Goal: Information Seeking & Learning: Learn about a topic

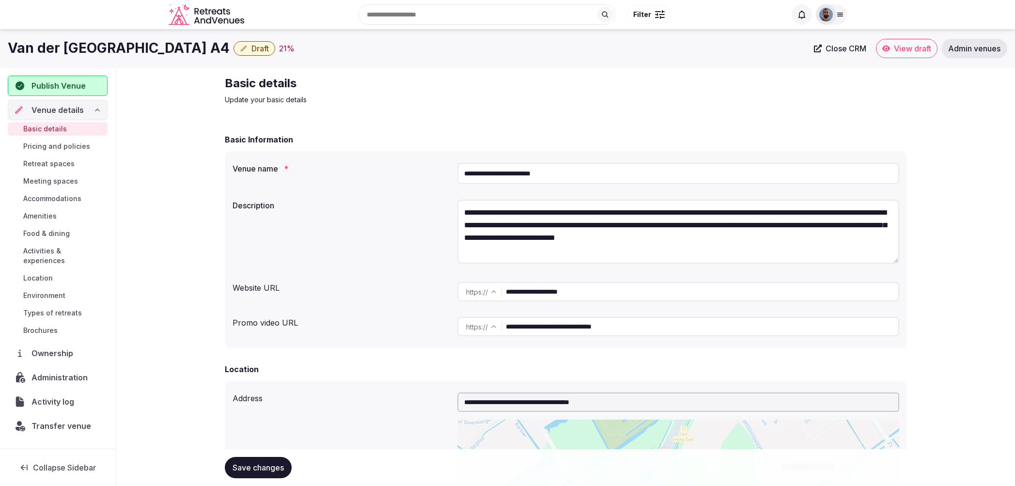
click at [966, 50] on span "Admin venues" at bounding box center [974, 49] width 52 height 10
click at [902, 48] on span "View draft" at bounding box center [912, 49] width 37 height 10
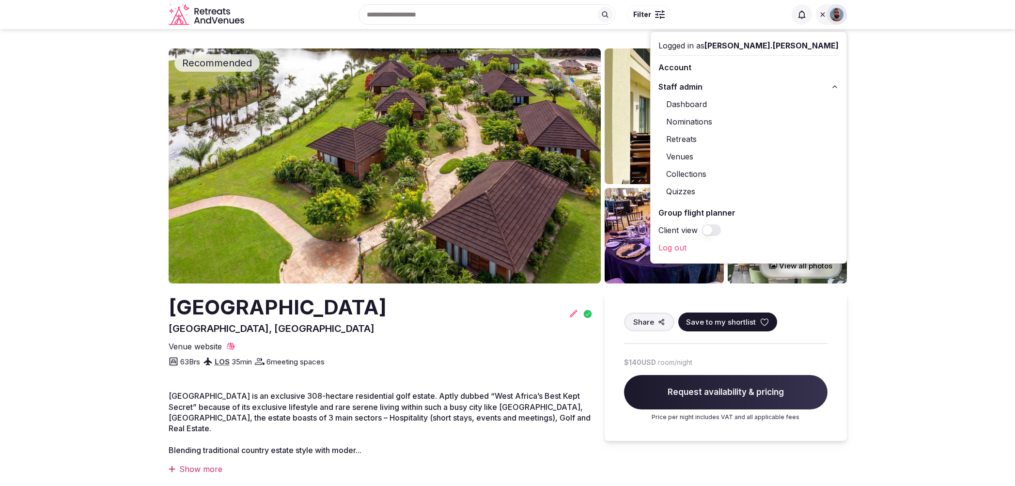
click at [821, 16] on icon at bounding box center [823, 15] width 8 height 8
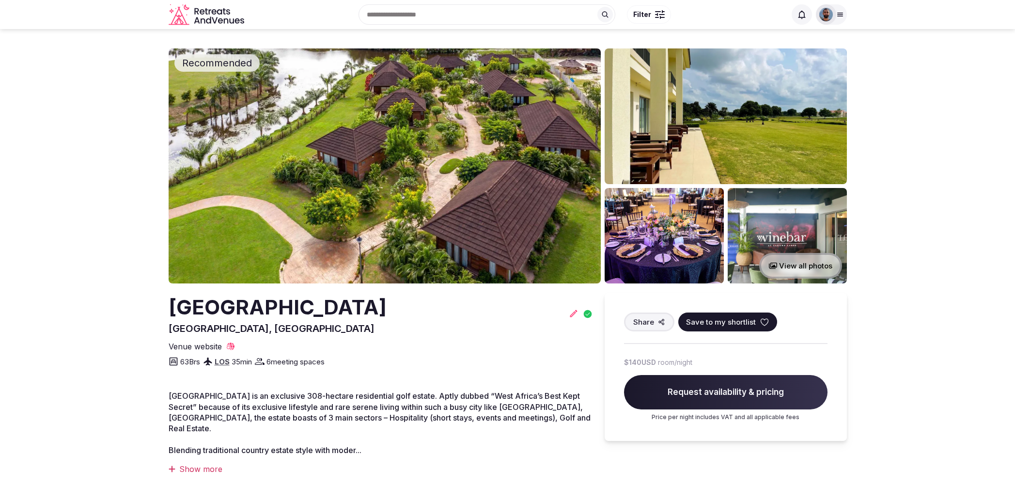
click at [811, 270] on button "View all photos" at bounding box center [800, 266] width 83 height 26
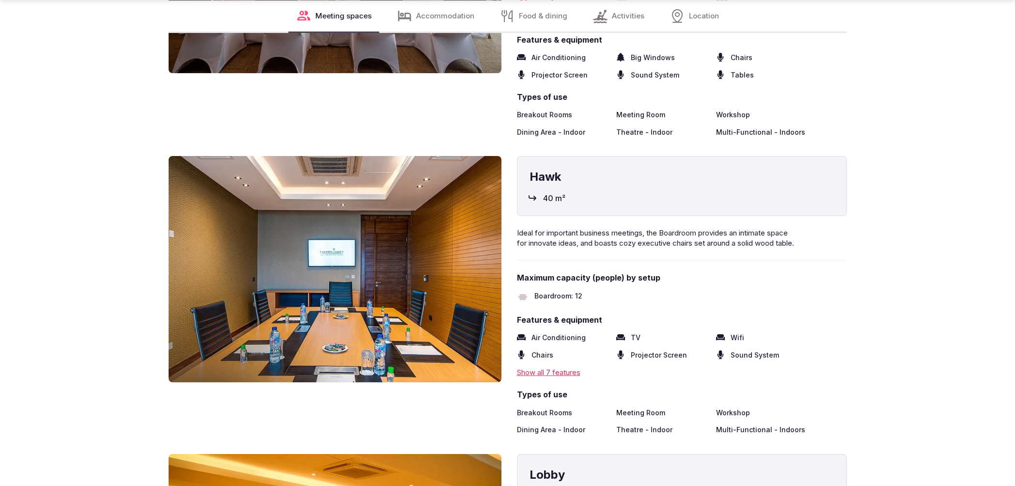
scroll to position [1704, 0]
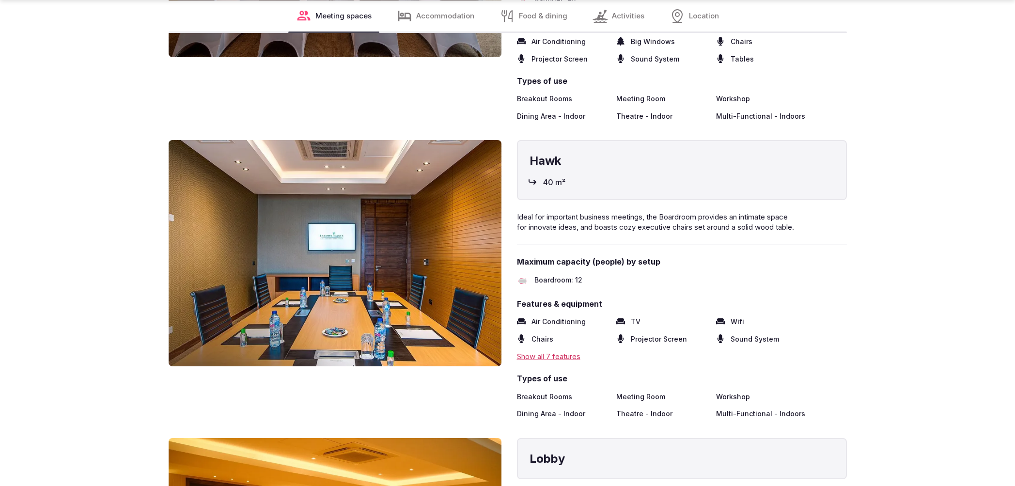
click at [560, 351] on div "Show all 7 features" at bounding box center [682, 356] width 330 height 10
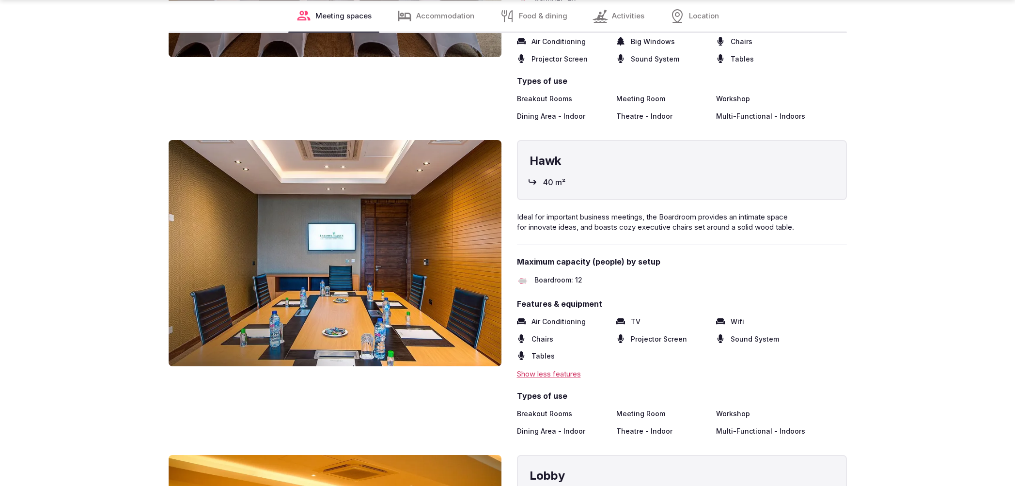
click at [544, 369] on div "Show less features" at bounding box center [682, 374] width 330 height 10
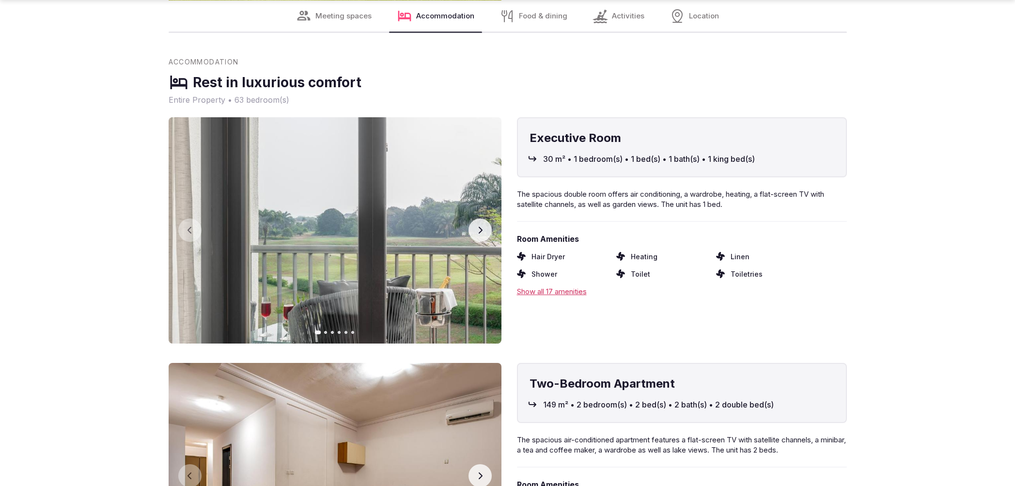
scroll to position [2834, 0]
click at [481, 218] on button "Next slide" at bounding box center [479, 229] width 23 height 23
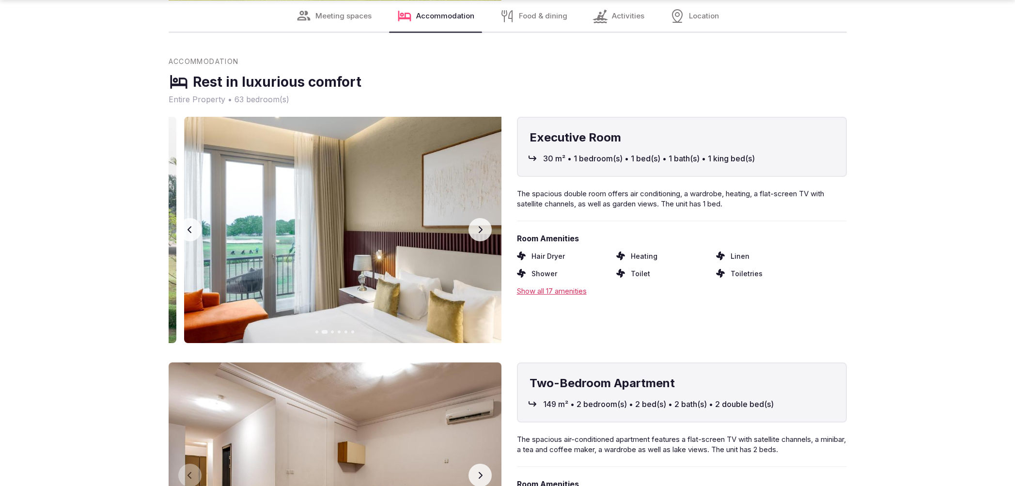
click at [481, 226] on icon "button" at bounding box center [480, 230] width 8 height 8
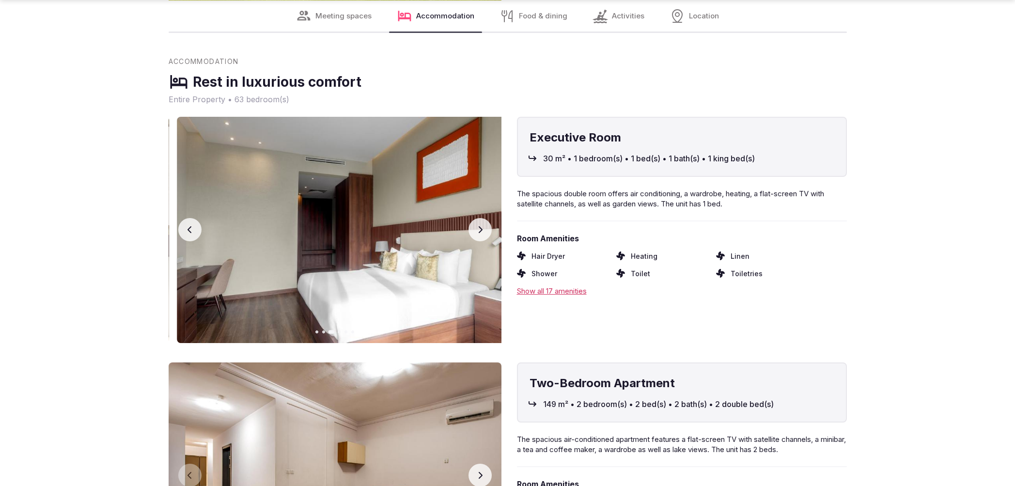
click at [481, 226] on icon "button" at bounding box center [480, 230] width 8 height 8
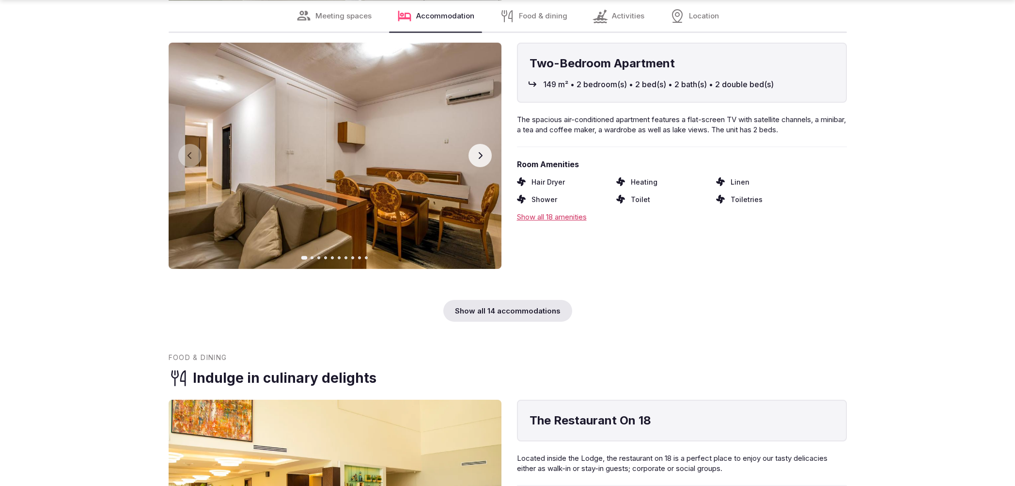
scroll to position [3158, 0]
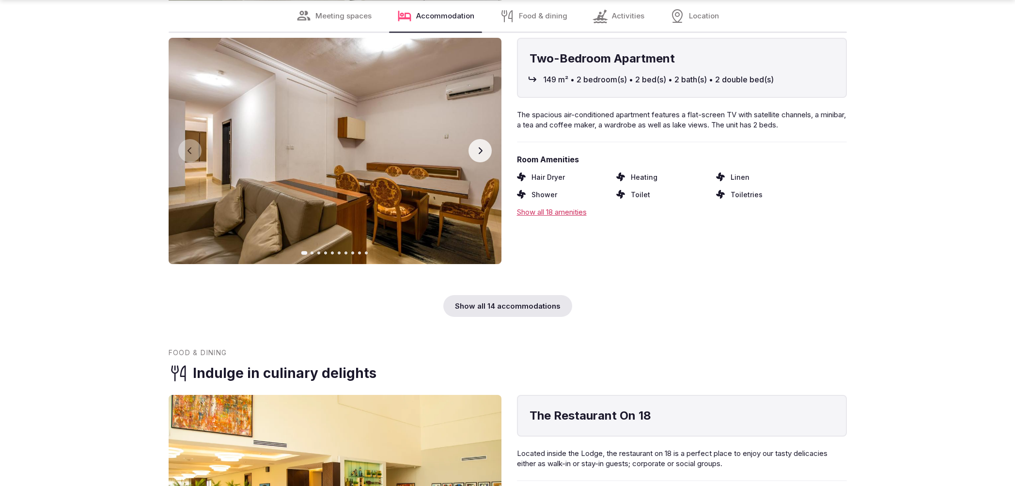
click at [506, 298] on div "Show all 14 accommodations" at bounding box center [507, 306] width 129 height 22
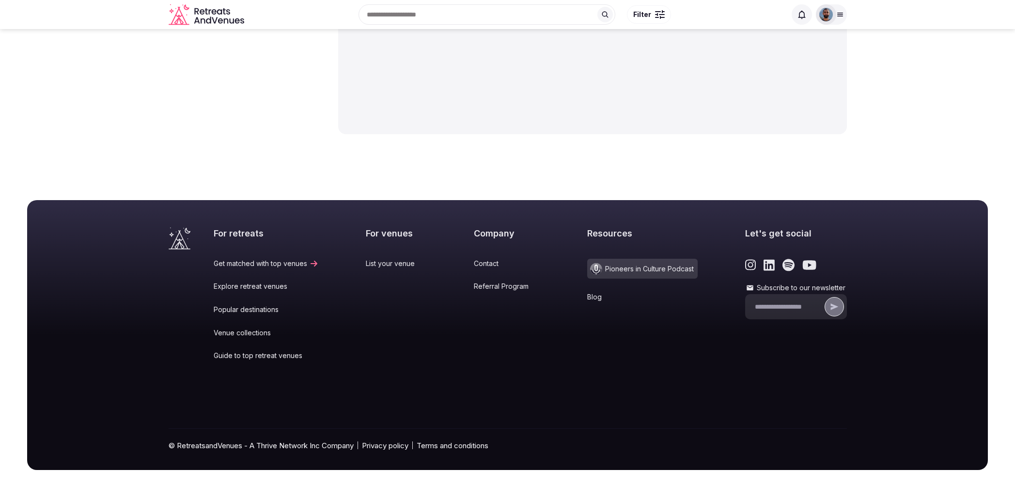
scroll to position [7903, 0]
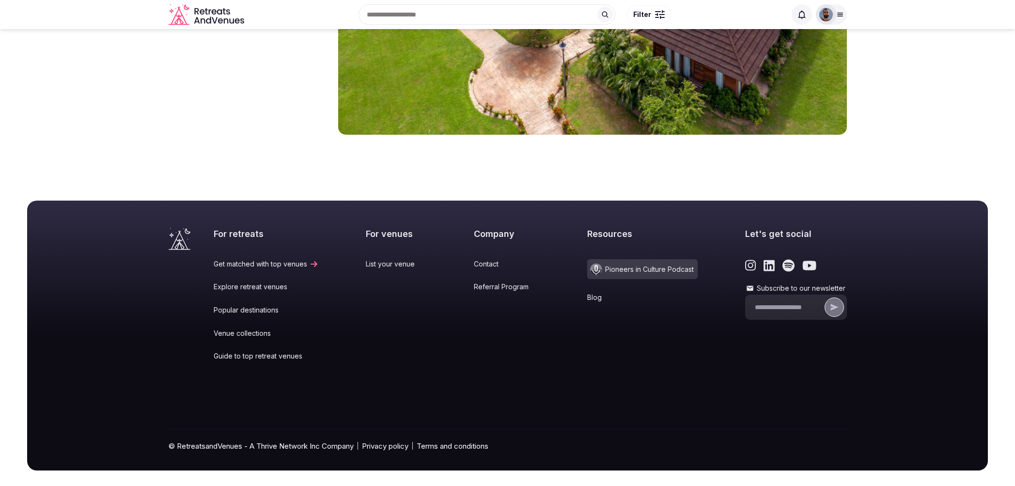
click at [755, 303] on input "Subscribe to our newsletter" at bounding box center [789, 308] width 68 height 10
click at [669, 308] on div "Resources Pioneers in Culture Podcast Blog" at bounding box center [642, 301] width 110 height 147
click at [785, 303] on input "Subscribe to our newsletter" at bounding box center [789, 308] width 68 height 10
drag, startPoint x: 855, startPoint y: 295, endPoint x: 845, endPoint y: 295, distance: 9.7
click at [855, 295] on section "For retreats Get matched with top venues Explore retreat venues Popular destina…" at bounding box center [507, 336] width 961 height 270
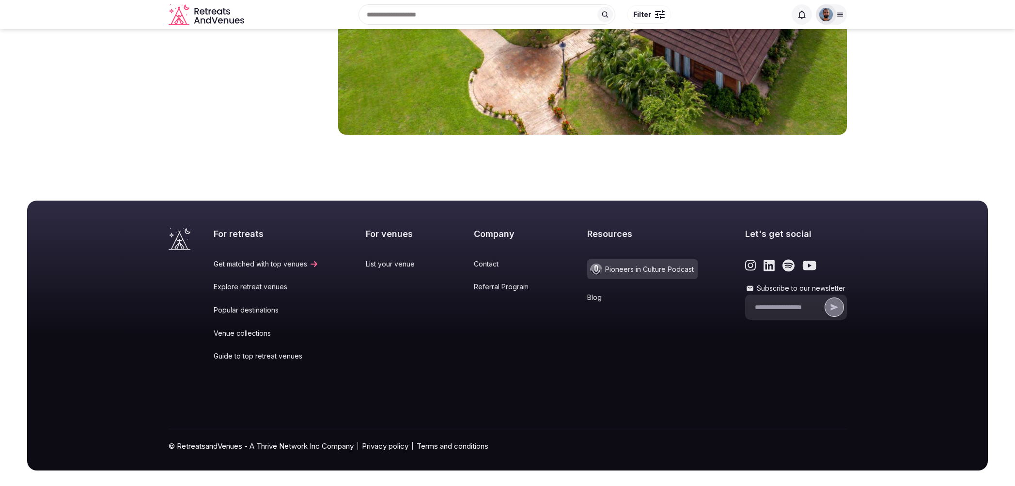
click at [770, 303] on input "Subscribe to our newsletter" at bounding box center [789, 308] width 68 height 10
click at [700, 369] on div "For retreats Get matched with top venues Explore retreat venues Popular destina…" at bounding box center [508, 349] width 678 height 243
click at [766, 303] on input "Subscribe to our newsletter" at bounding box center [789, 308] width 68 height 10
type input "********"
click at [668, 317] on div "Resources Pioneers in Culture Podcast Blog" at bounding box center [642, 301] width 110 height 147
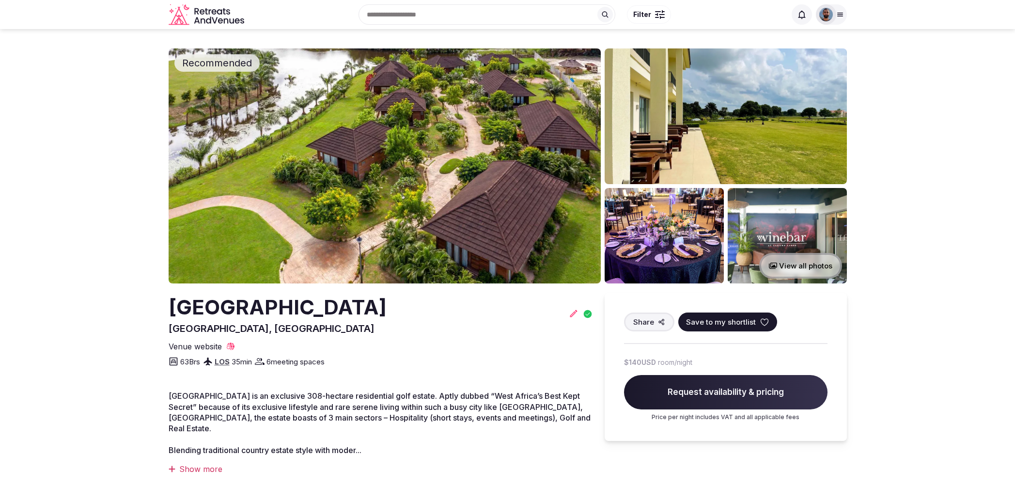
scroll to position [0, 0]
click at [239, 61] on span "Recommended" at bounding box center [217, 63] width 78 height 14
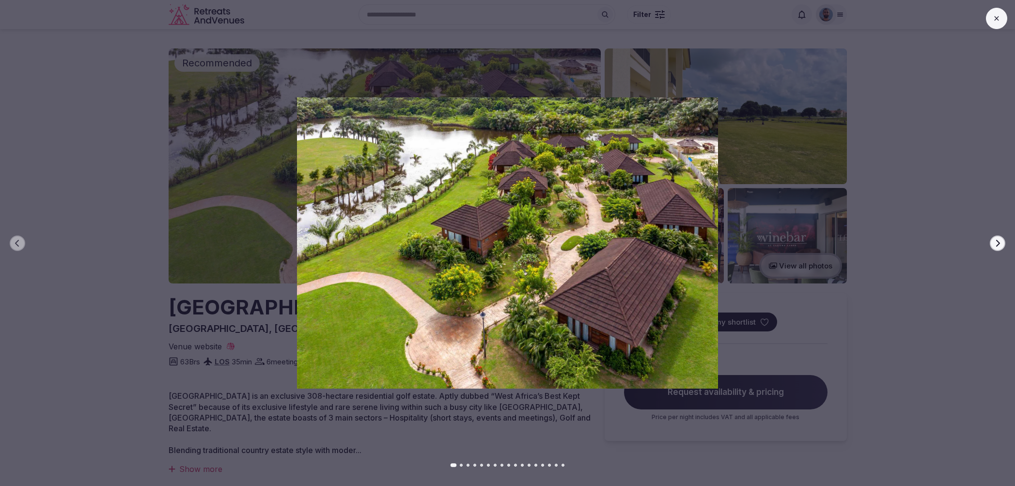
click at [226, 78] on div "Previous slide Next slide" at bounding box center [507, 243] width 1015 height 486
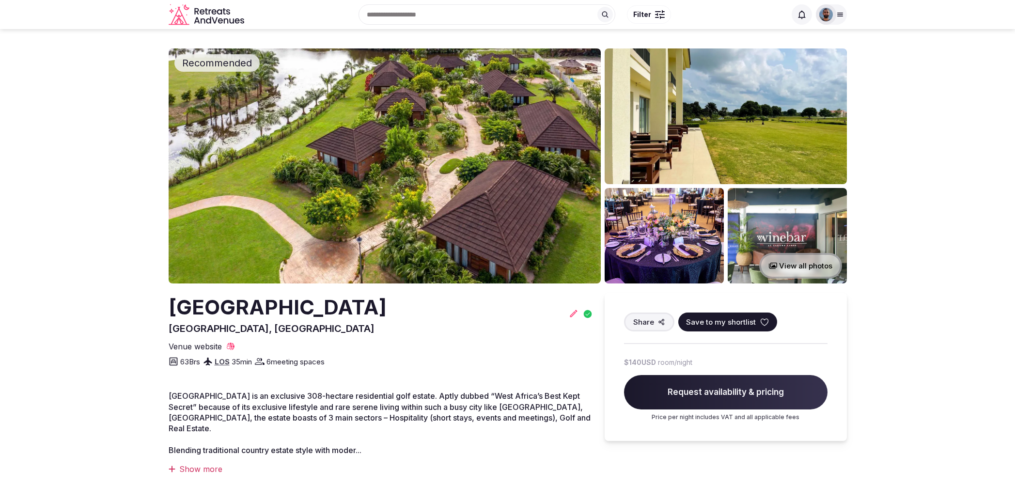
click at [654, 16] on button "Filter" at bounding box center [649, 14] width 44 height 18
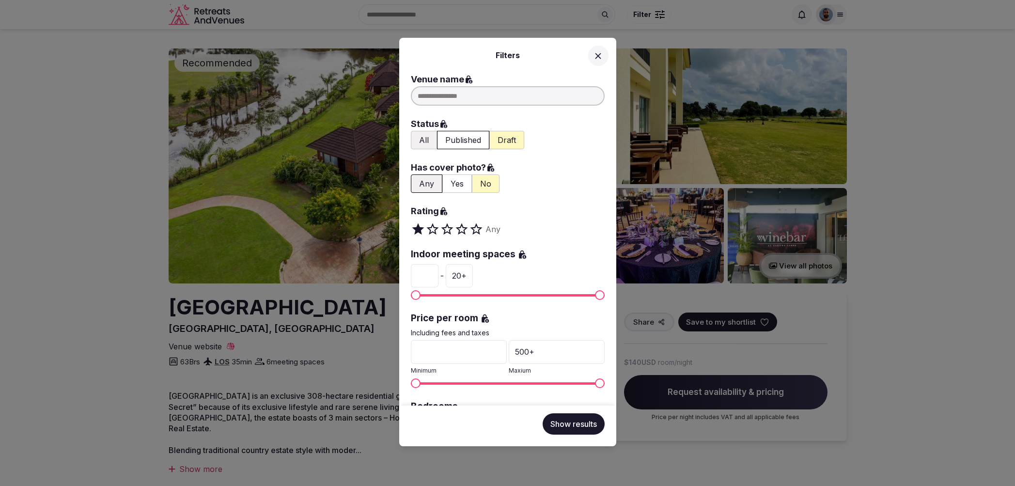
click at [489, 98] on div at bounding box center [508, 95] width 194 height 19
click at [462, 96] on div at bounding box center [508, 95] width 194 height 19
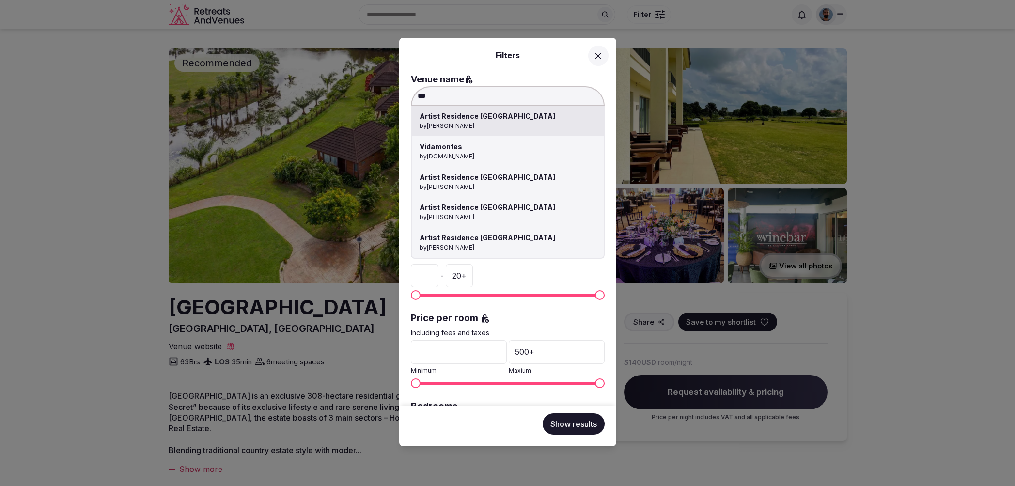
type input "****"
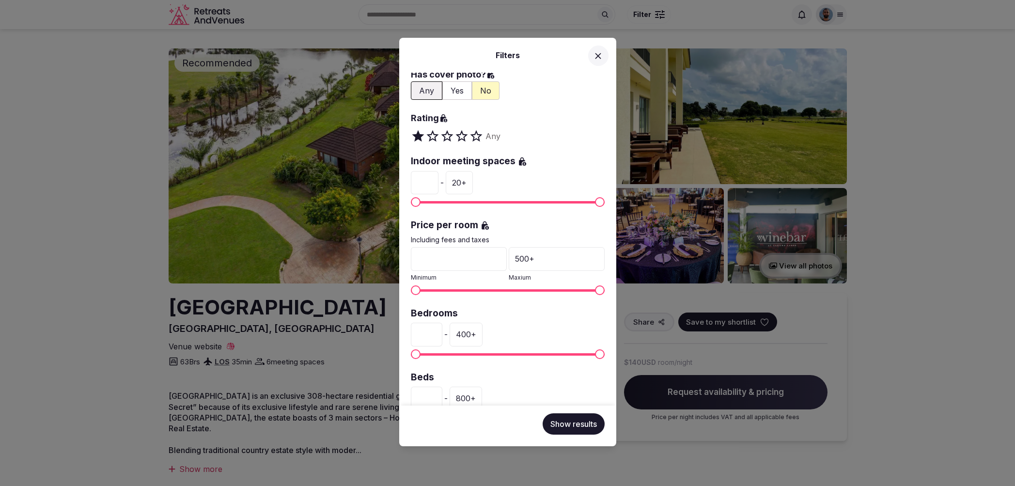
scroll to position [95, 0]
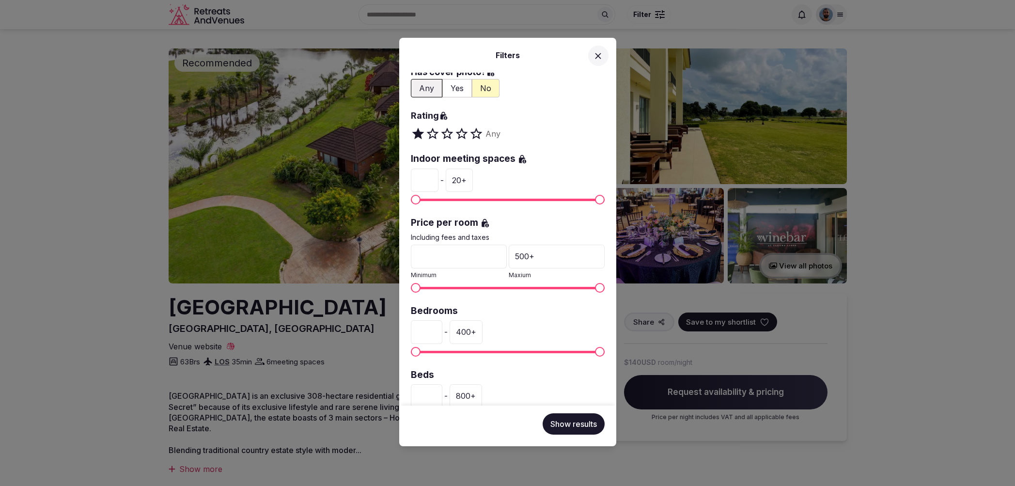
click at [521, 159] on icon at bounding box center [522, 159] width 7 height 8
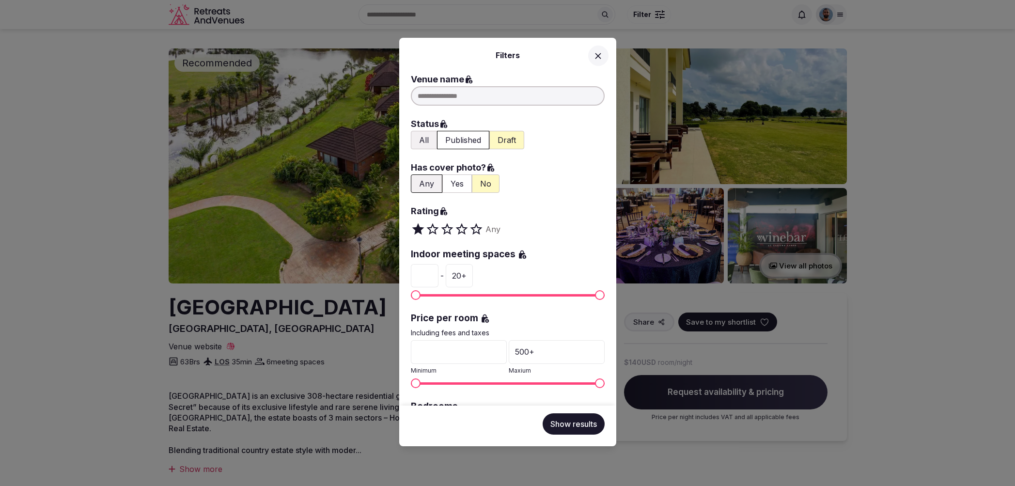
scroll to position [0, 0]
click at [689, 91] on div "Filters Venue name Status All Published Draft Has cover photo? Any Yes No Ratin…" at bounding box center [507, 243] width 1015 height 486
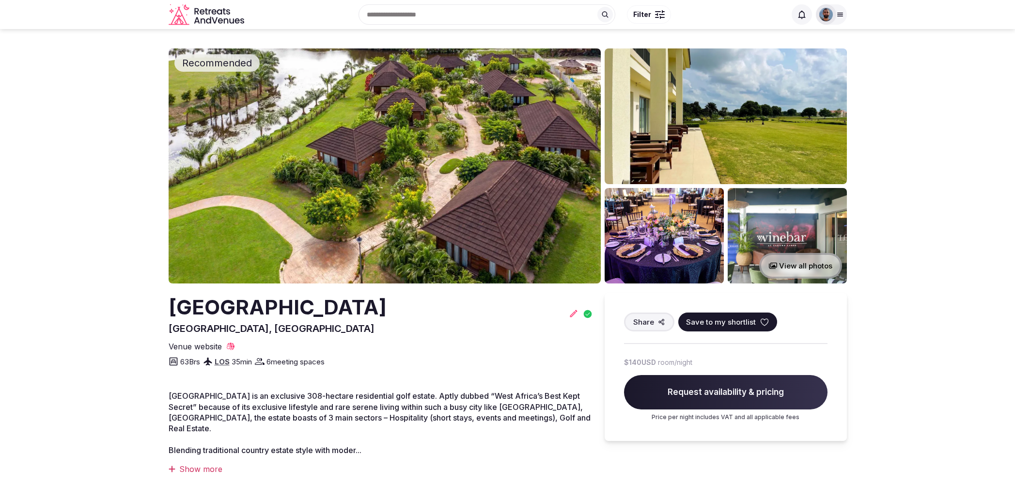
scroll to position [0, 0]
click at [806, 16] on icon at bounding box center [802, 15] width 10 height 10
click at [830, 17] on img at bounding box center [826, 15] width 14 height 14
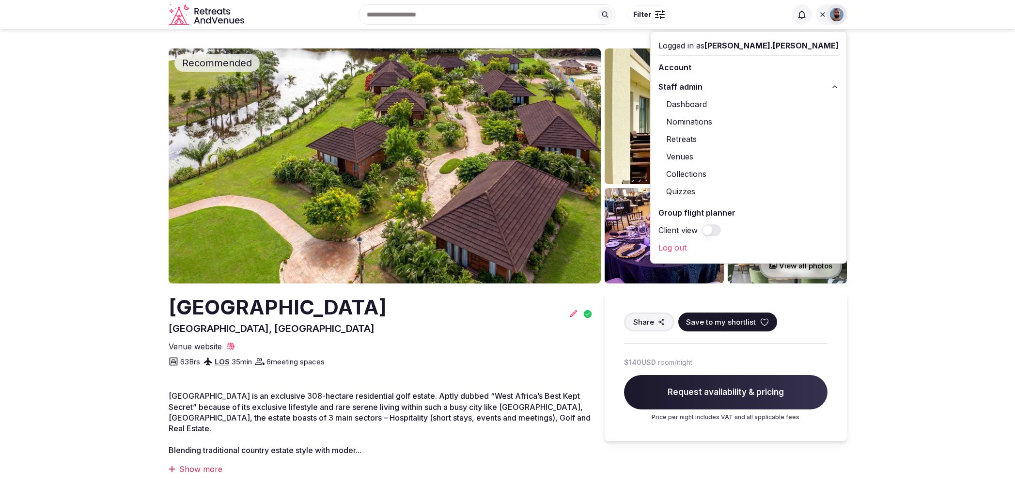
click at [825, 88] on button "Staff admin" at bounding box center [748, 87] width 180 height 16
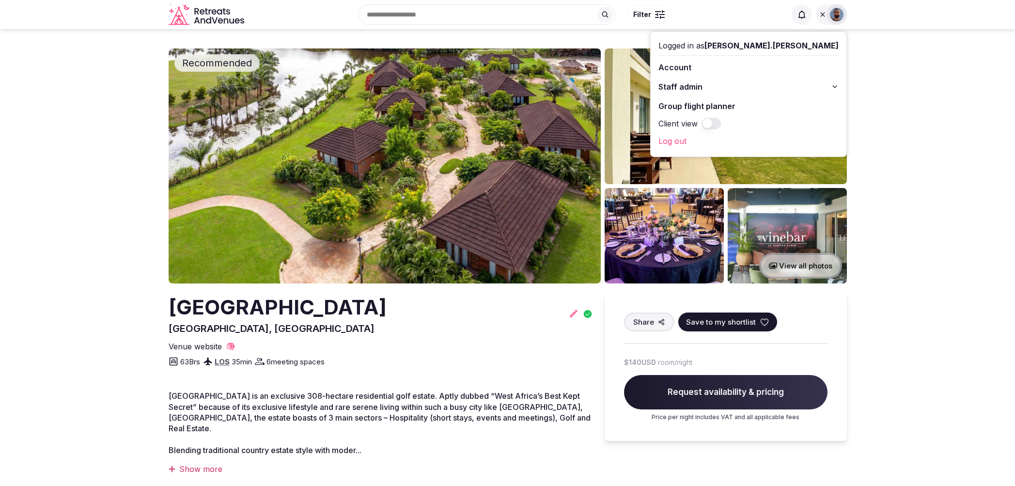
click at [825, 88] on button "Staff admin" at bounding box center [748, 87] width 180 height 16
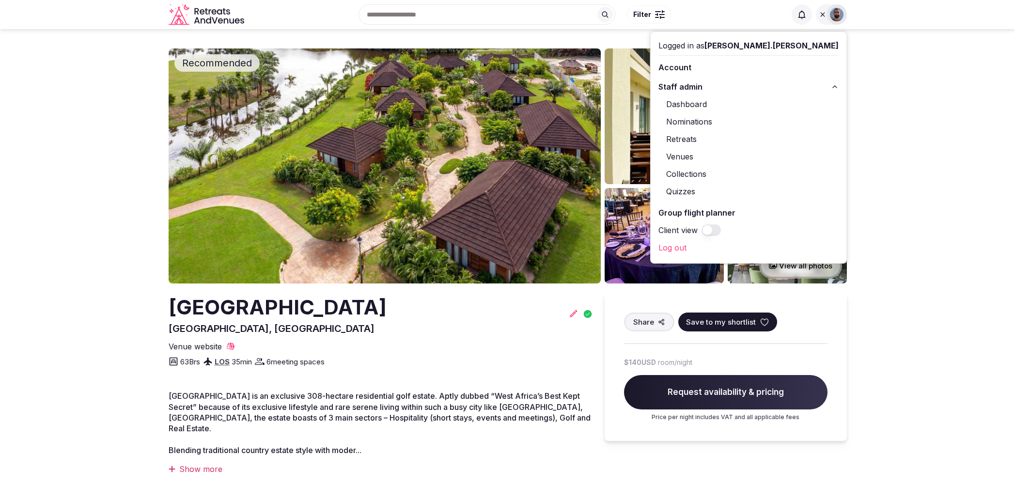
click at [830, 16] on div at bounding box center [837, 15] width 14 height 14
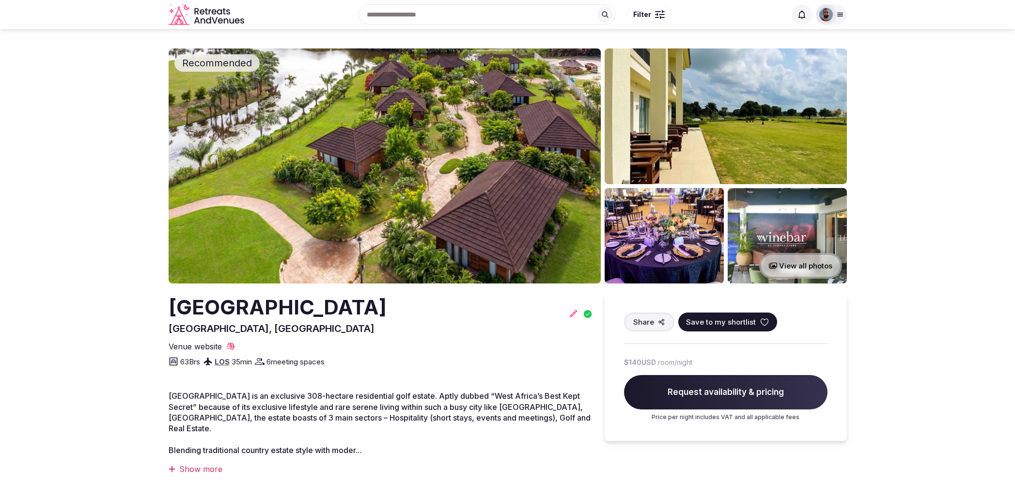
click at [587, 313] on icon at bounding box center [587, 314] width 8 height 8
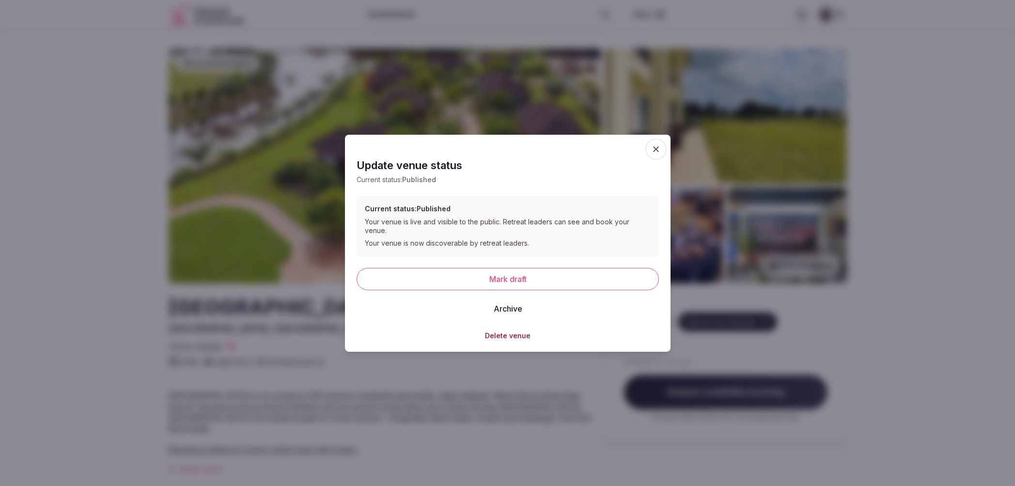
click at [505, 117] on div at bounding box center [507, 243] width 1015 height 486
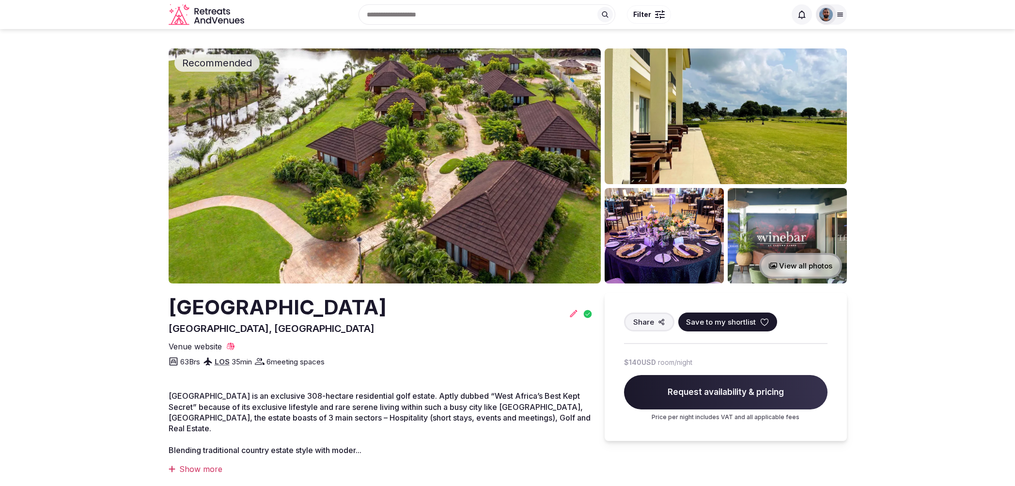
click at [570, 314] on icon at bounding box center [574, 314] width 10 height 10
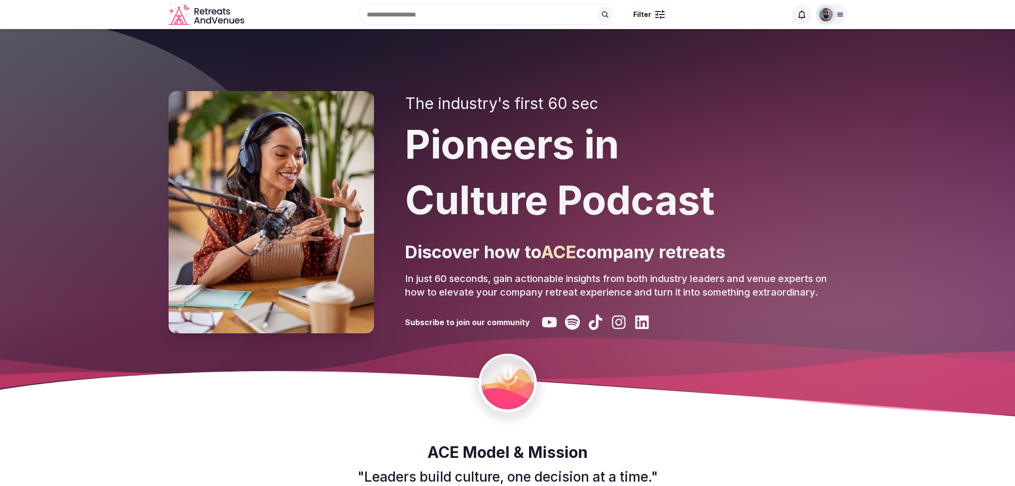
click at [197, 15] on icon "Retreats and Venues company logo" at bounding box center [208, 15] width 78 height 22
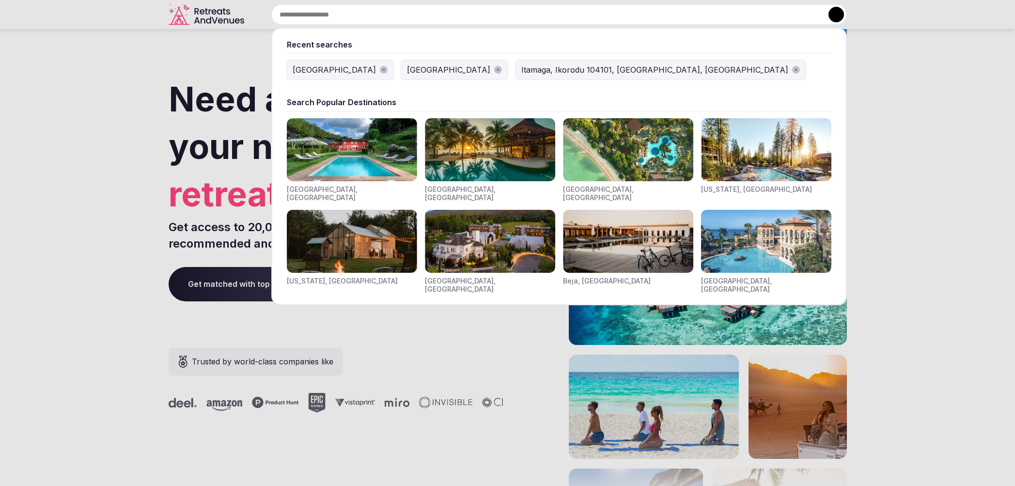
click at [404, 20] on div "Recent searches Panama Italy Itamaga, Ikorodu 104101, Lagos, Nigeria Search Pop…" at bounding box center [547, 14] width 599 height 20
click at [305, 73] on div "[GEOGRAPHIC_DATA]" at bounding box center [334, 70] width 83 height 12
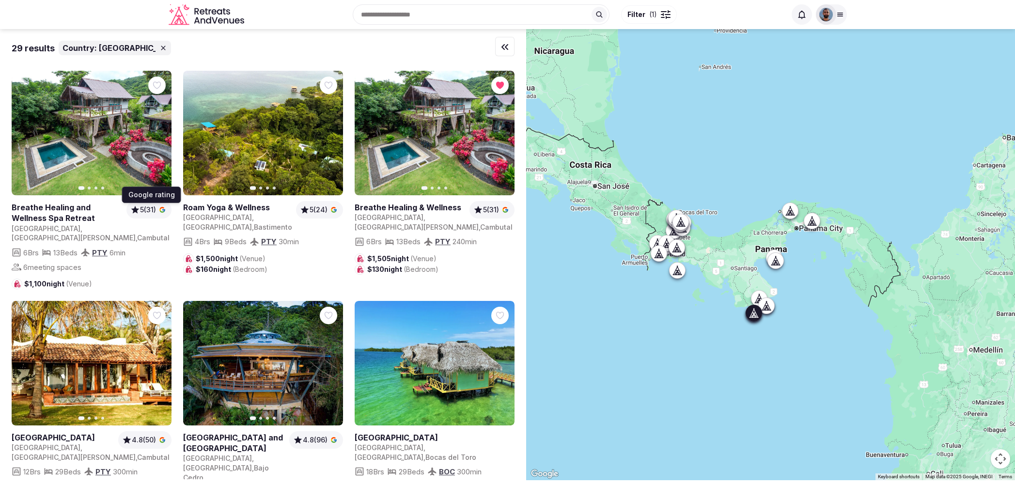
click at [130, 149] on link at bounding box center [92, 133] width 160 height 124
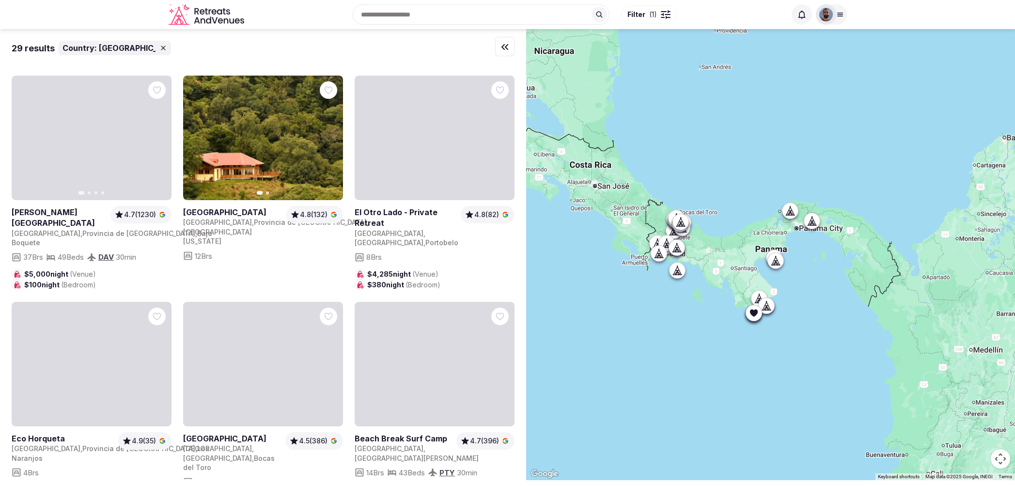
scroll to position [463, 0]
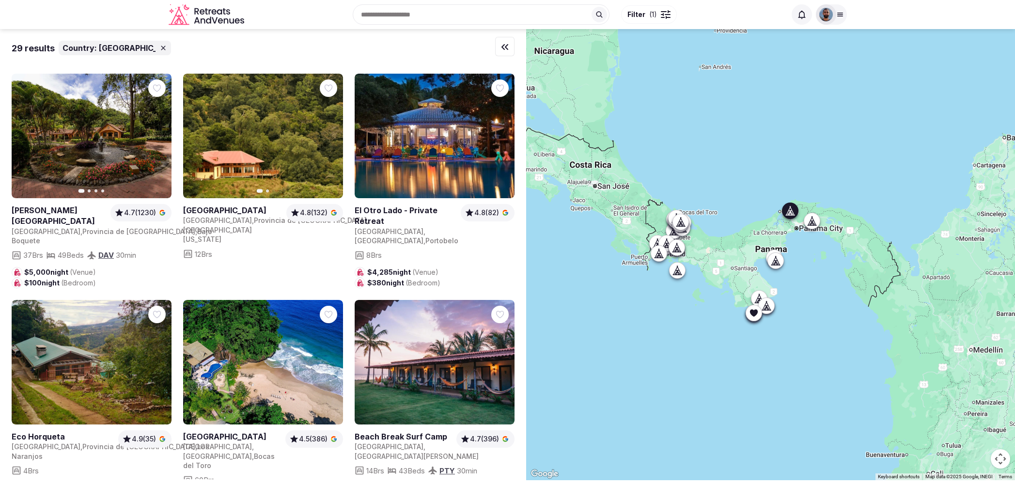
click at [418, 173] on link at bounding box center [435, 136] width 160 height 124
click at [420, 335] on link at bounding box center [435, 362] width 160 height 124
click at [435, 162] on link at bounding box center [435, 136] width 160 height 124
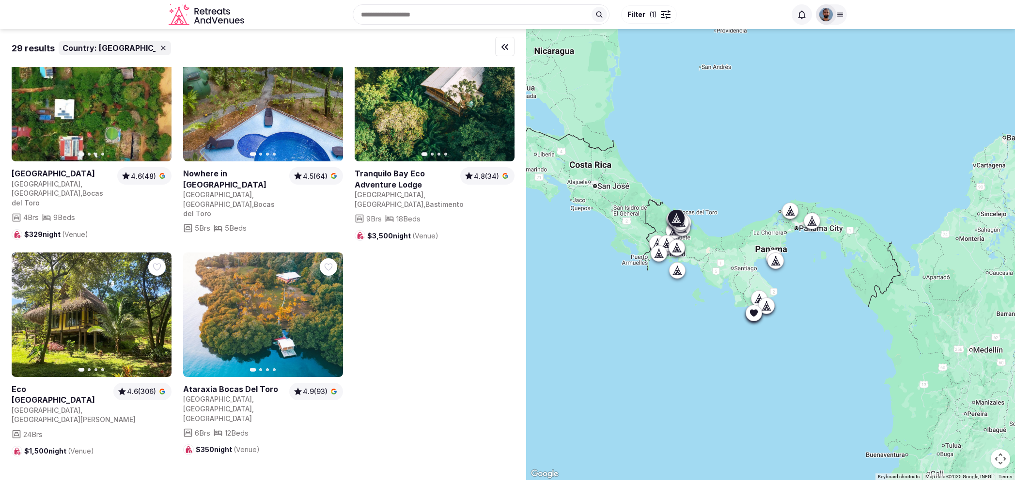
scroll to position [0, 0]
click at [271, 294] on link at bounding box center [263, 314] width 160 height 124
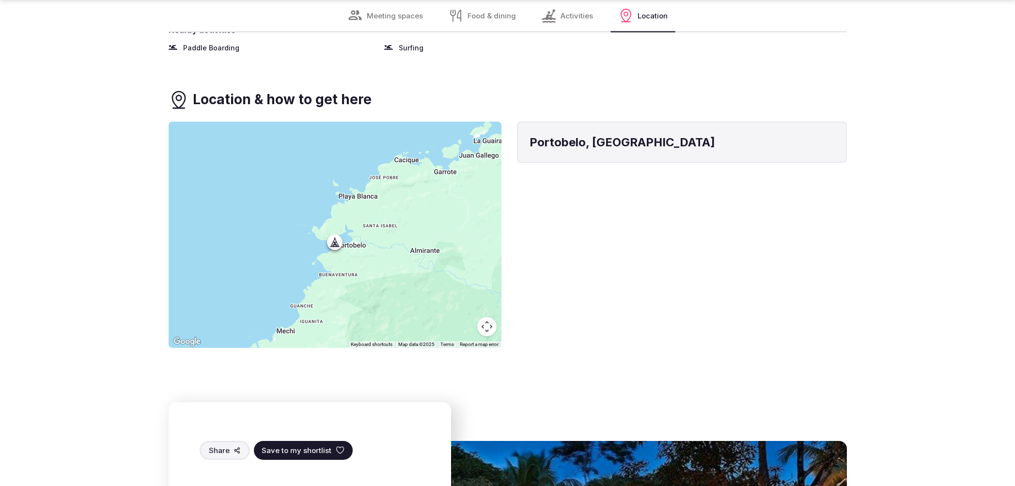
scroll to position [1103, 0]
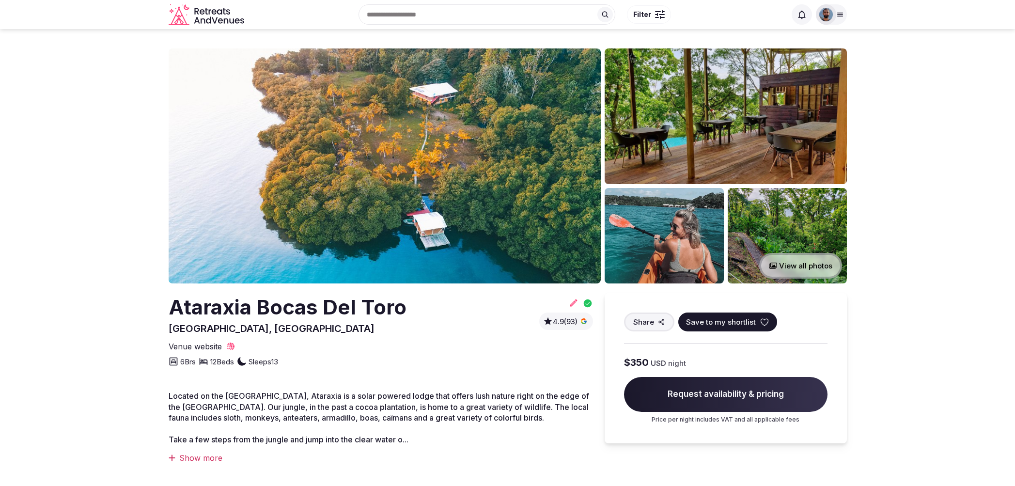
click at [643, 321] on span "Share" at bounding box center [643, 322] width 21 height 10
click at [649, 321] on span "Share" at bounding box center [643, 322] width 21 height 10
click at [731, 322] on span "Save to my shortlist" at bounding box center [721, 322] width 70 height 10
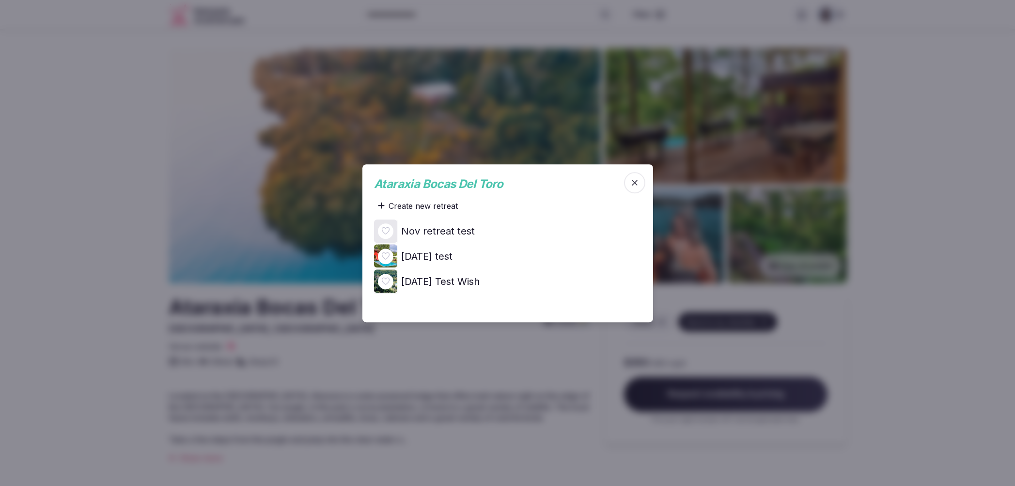
click at [631, 188] on span "button" at bounding box center [634, 182] width 21 height 21
